Goal: Task Accomplishment & Management: Manage account settings

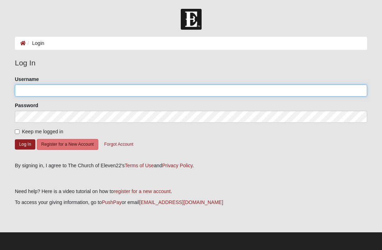
click at [148, 94] on input "Username" at bounding box center [191, 91] width 352 height 12
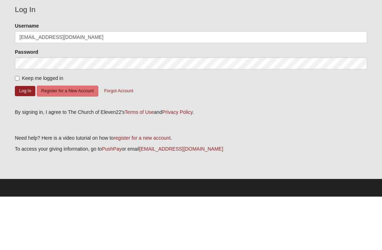
click at [25, 139] on button "Log In" at bounding box center [25, 144] width 21 height 10
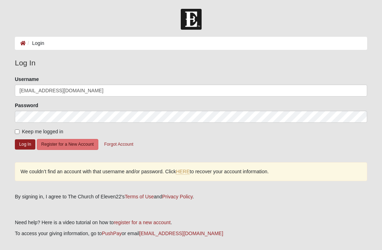
click at [23, 146] on button "Log In" at bounding box center [25, 144] width 21 height 10
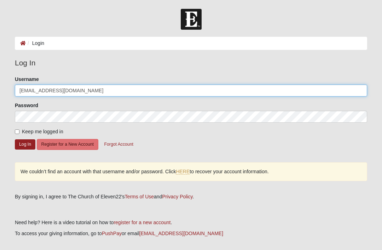
click at [82, 94] on input "Jgonz47606@yahoo.com" at bounding box center [191, 91] width 352 height 12
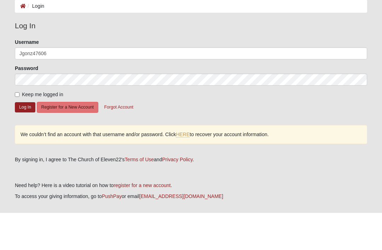
scroll to position [31, 0]
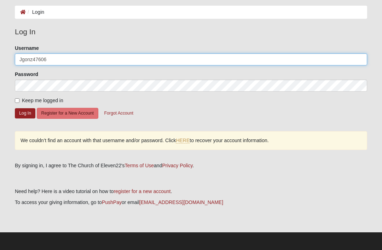
type input "Jgonz47606"
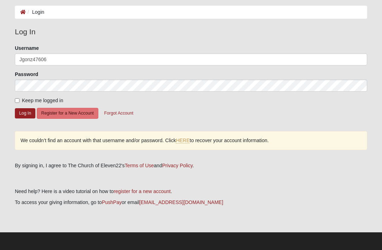
click at [24, 114] on button "Log In" at bounding box center [25, 113] width 21 height 10
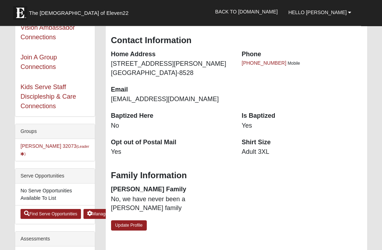
scroll to position [101, 0]
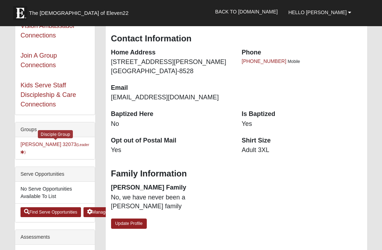
click at [32, 147] on link "Mens Gonzalez 32073 (Leader )" at bounding box center [55, 148] width 69 height 13
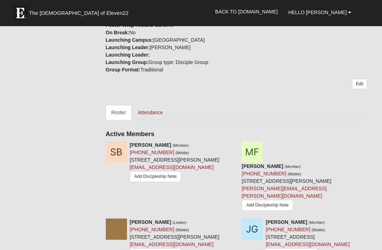
scroll to position [230, 0]
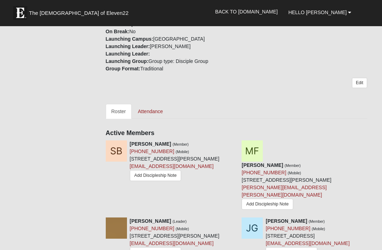
click at [149, 113] on link "Attendance" at bounding box center [150, 111] width 36 height 15
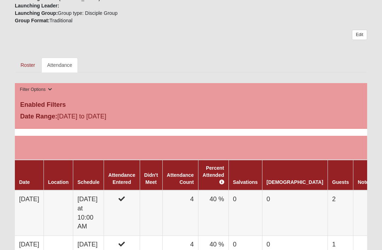
scroll to position [277, 0]
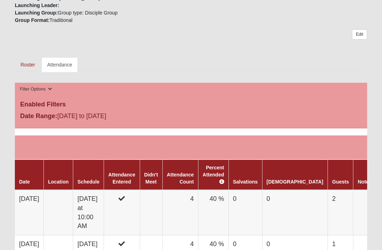
click at [50, 91] on icon at bounding box center [50, 89] width 4 height 4
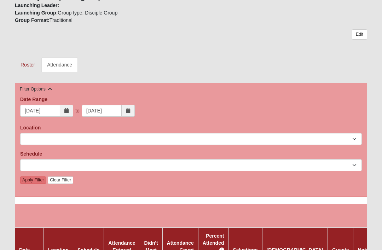
click at [128, 112] on icon at bounding box center [128, 110] width 4 height 5
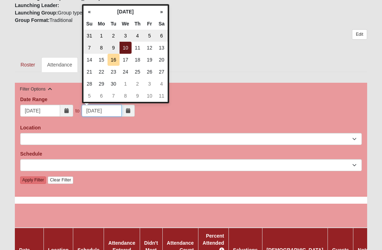
scroll to position [277, 0]
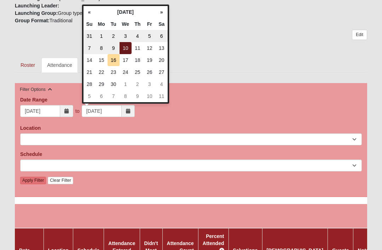
click at [127, 61] on td "17" at bounding box center [126, 60] width 12 height 12
type input "09/17/2025"
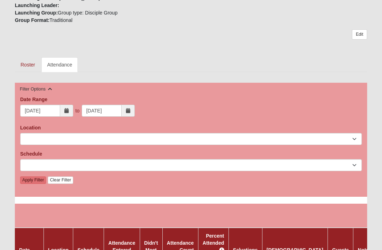
scroll to position [277, 0]
click at [32, 178] on link "Apply Filter" at bounding box center [33, 180] width 26 height 7
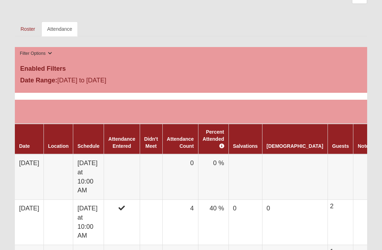
scroll to position [313, 0]
click at [328, 176] on td at bounding box center [340, 176] width 25 height 45
click at [31, 171] on td "[DATE]" at bounding box center [29, 176] width 29 height 45
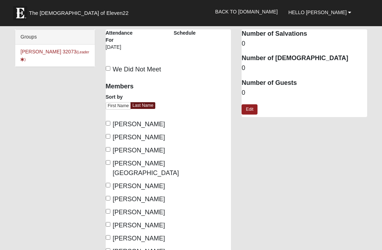
click at [109, 126] on input "[PERSON_NAME]" at bounding box center [108, 123] width 5 height 5
checkbox input "true"
click at [108, 162] on input "[PERSON_NAME][GEOGRAPHIC_DATA]" at bounding box center [108, 162] width 5 height 5
checkbox input "true"
click at [110, 183] on input "[PERSON_NAME]" at bounding box center [108, 185] width 5 height 5
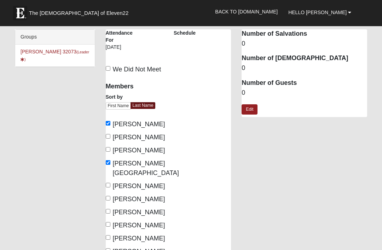
checkbox input "true"
click at [110, 209] on input "[PERSON_NAME]" at bounding box center [108, 211] width 5 height 5
checkbox input "true"
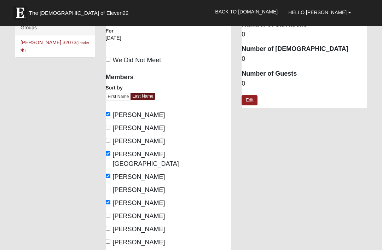
scroll to position [9, 0]
click at [110, 239] on input "[PERSON_NAME]" at bounding box center [108, 241] width 5 height 5
checkbox input "true"
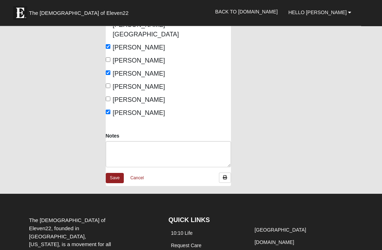
scroll to position [144, 0]
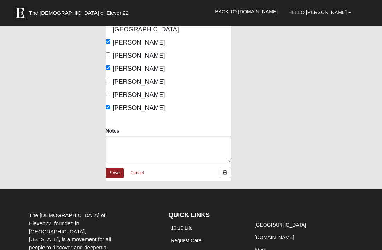
click at [116, 168] on link "Save" at bounding box center [115, 173] width 18 height 10
